Goal: Navigation & Orientation: Find specific page/section

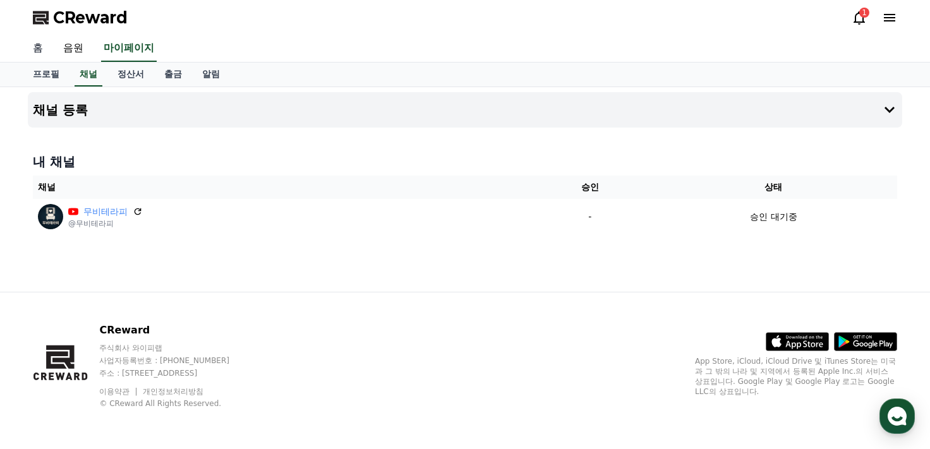
click at [42, 55] on link "홈" at bounding box center [38, 48] width 30 height 27
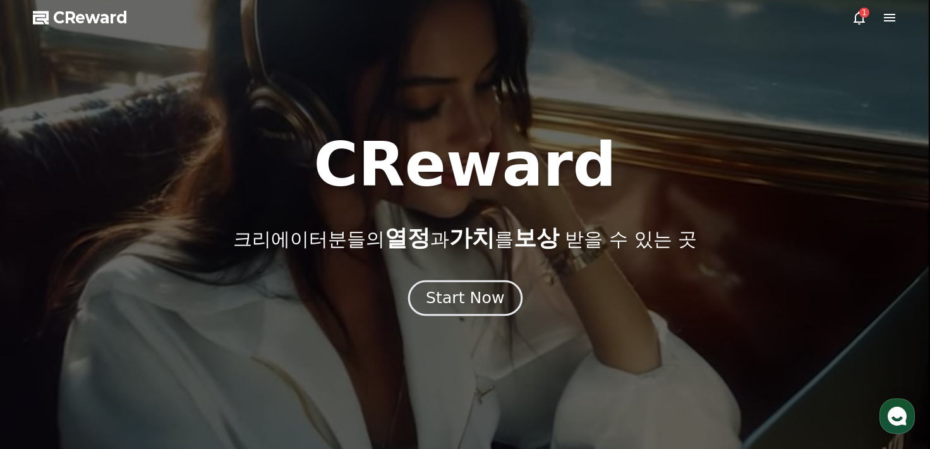
click at [458, 307] on div "Start Now" at bounding box center [465, 298] width 78 height 21
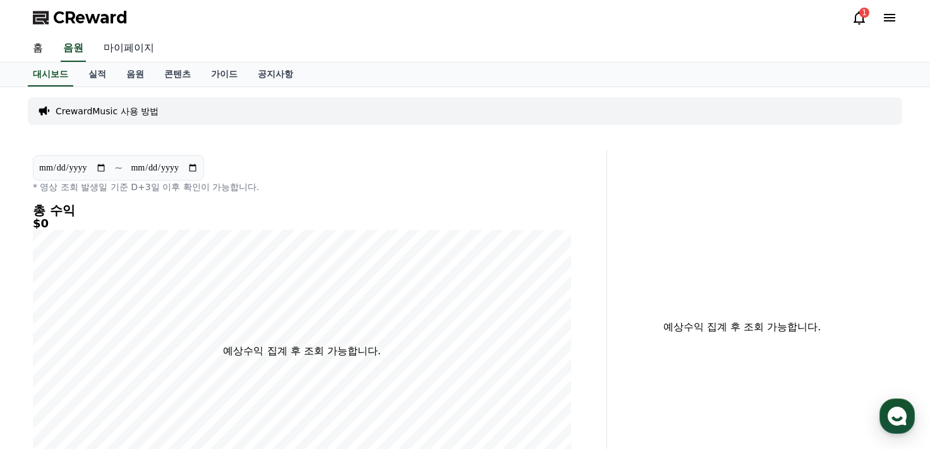
click at [128, 51] on link "마이페이지" at bounding box center [129, 48] width 71 height 27
click at [865, 20] on icon at bounding box center [859, 17] width 15 height 15
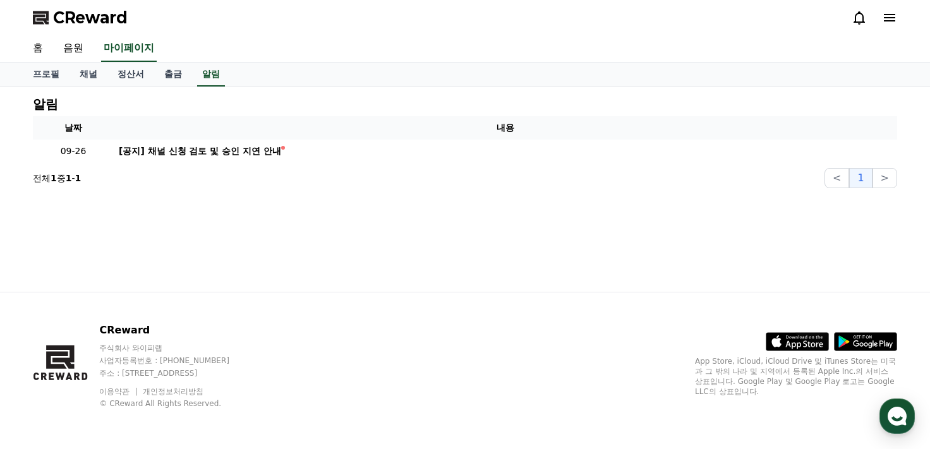
click at [856, 22] on icon at bounding box center [859, 17] width 11 height 13
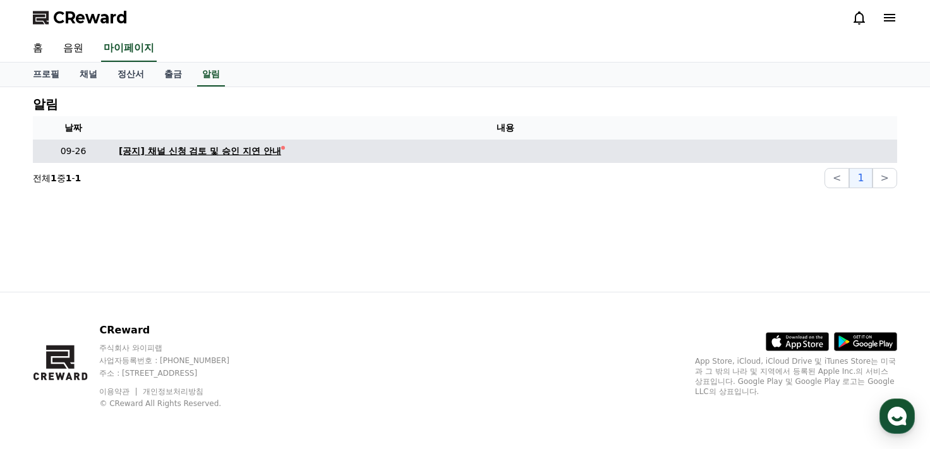
click at [207, 150] on div "[공지] 채널 신청 검토 및 승인 지연 안내" at bounding box center [200, 151] width 162 height 13
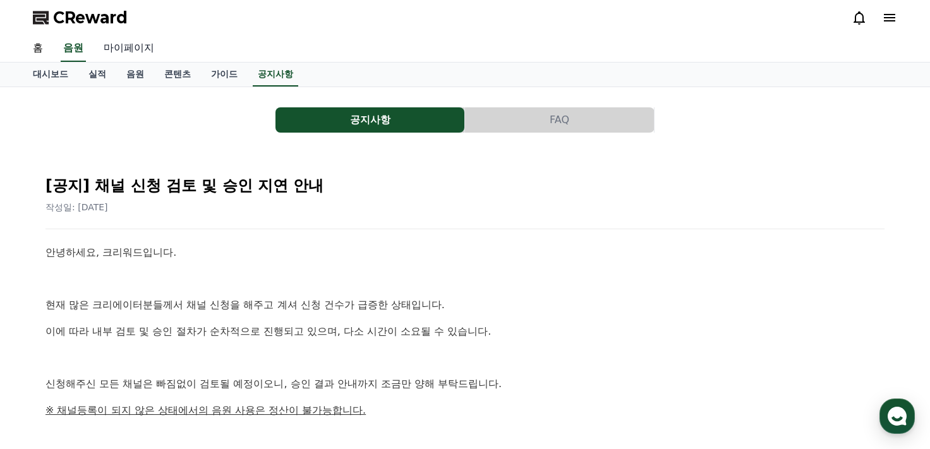
click at [141, 50] on link "마이페이지" at bounding box center [129, 48] width 71 height 27
select select "**********"
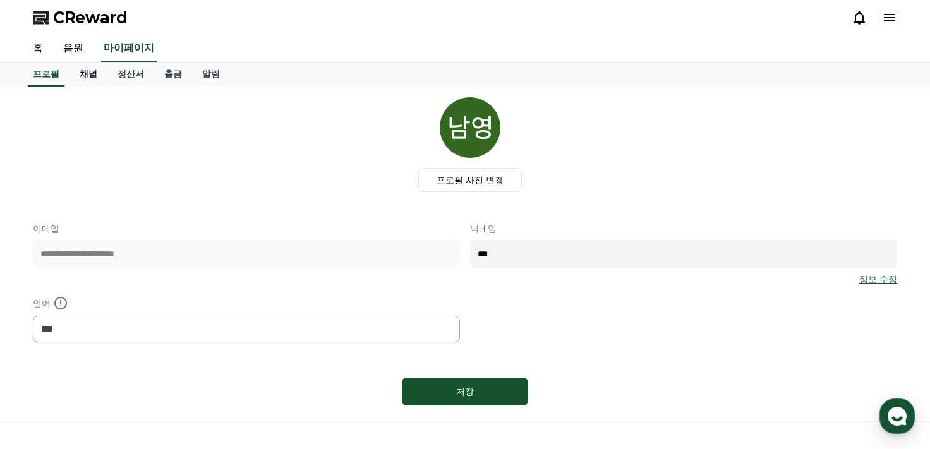
click at [86, 70] on link "채널" at bounding box center [89, 75] width 38 height 24
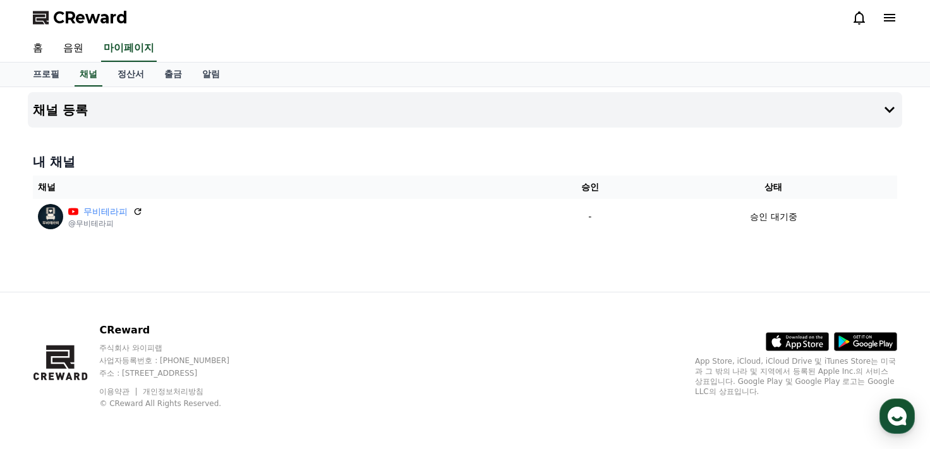
click at [605, 307] on div "CReward 주식회사 와이피랩 사업자등록번호 : 655-81-03655 주소 : 경기도 김포시 양촌읍 양곡로 495, 3층 305-비이16호…" at bounding box center [465, 371] width 885 height 157
